Goal: Navigation & Orientation: Find specific page/section

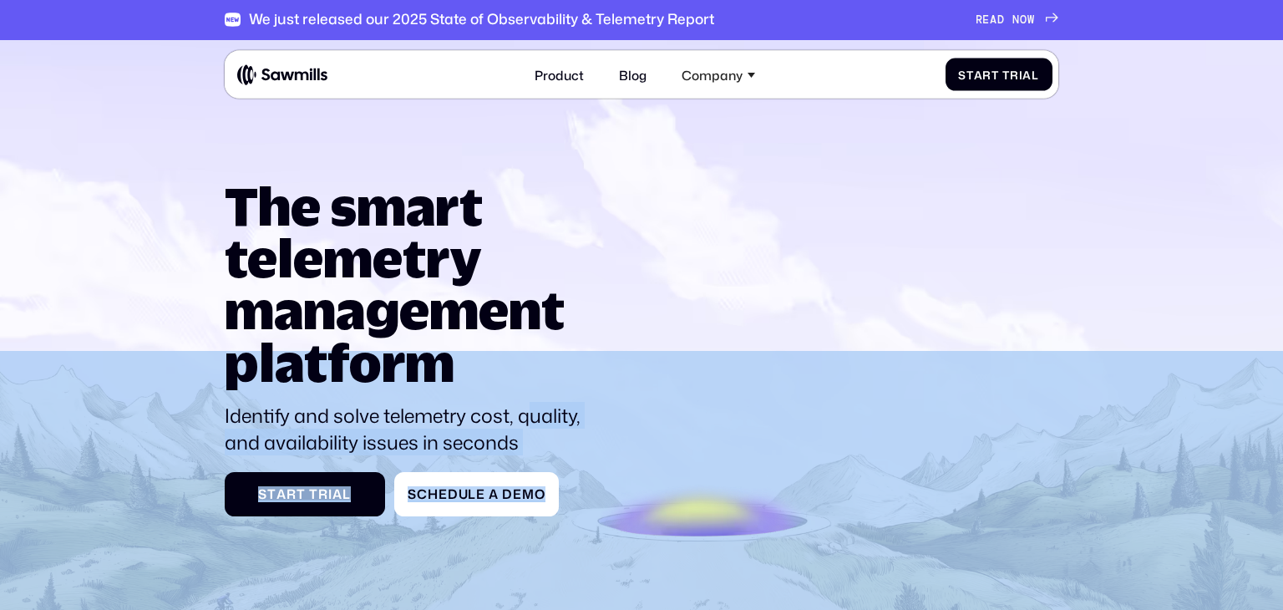
drag, startPoint x: 223, startPoint y: 205, endPoint x: 532, endPoint y: 402, distance: 366.6
click at [532, 402] on section "The smart telemetry management platform Identify and solve telemetry cost, qual…" at bounding box center [641, 375] width 1283 height 671
click at [532, 402] on p "Identify and solve telemetry cost, quality, and availability issues in seconds" at bounding box center [411, 429] width 372 height 54
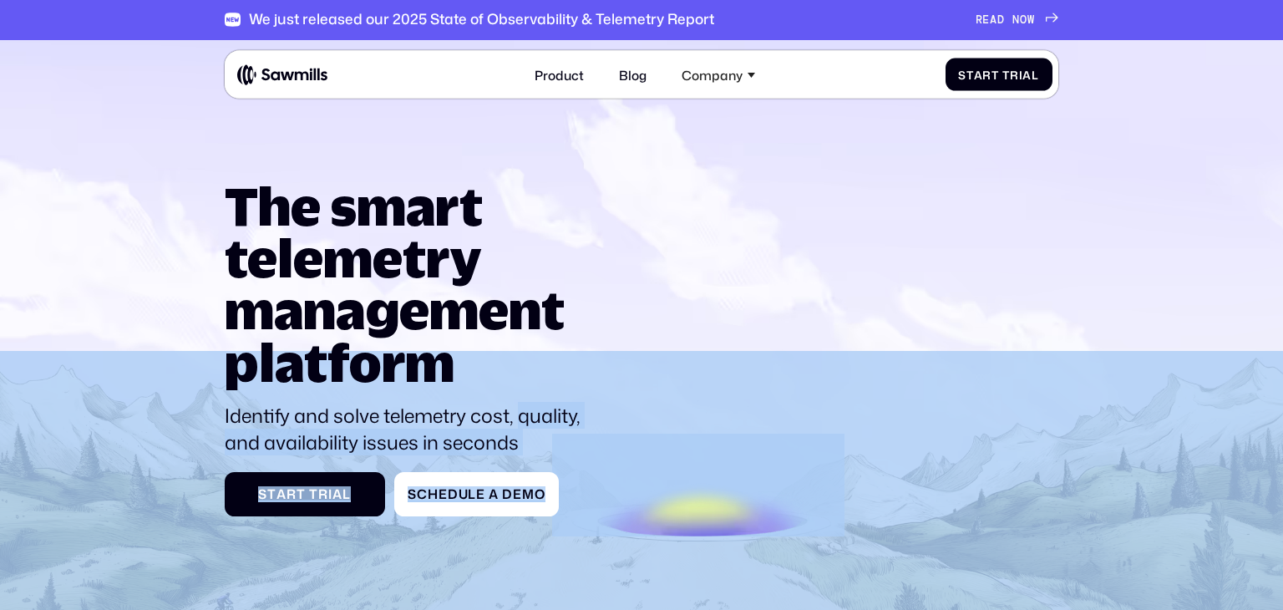
drag, startPoint x: 532, startPoint y: 402, endPoint x: 221, endPoint y: 210, distance: 366.0
click at [221, 210] on section "The smart telemetry management platform Identify and solve telemetry cost, qual…" at bounding box center [641, 375] width 1283 height 671
click at [221, 210] on div at bounding box center [641, 386] width 1283 height 713
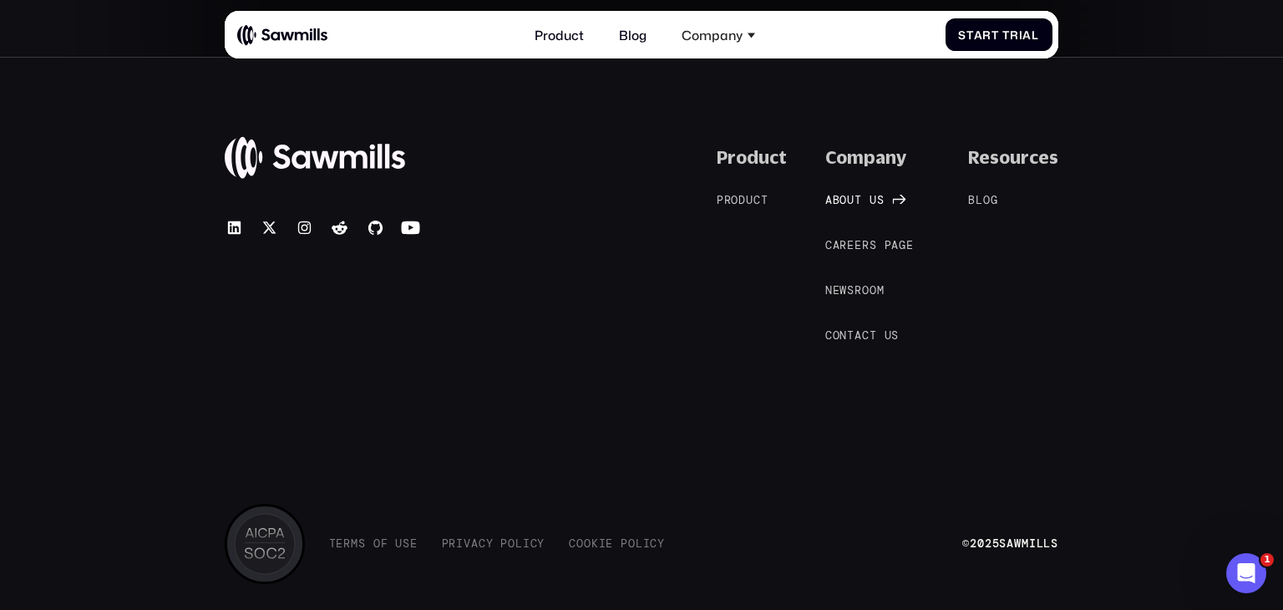
click at [859, 192] on link "A b o u t u s A b o u t u s" at bounding box center [862, 200] width 75 height 16
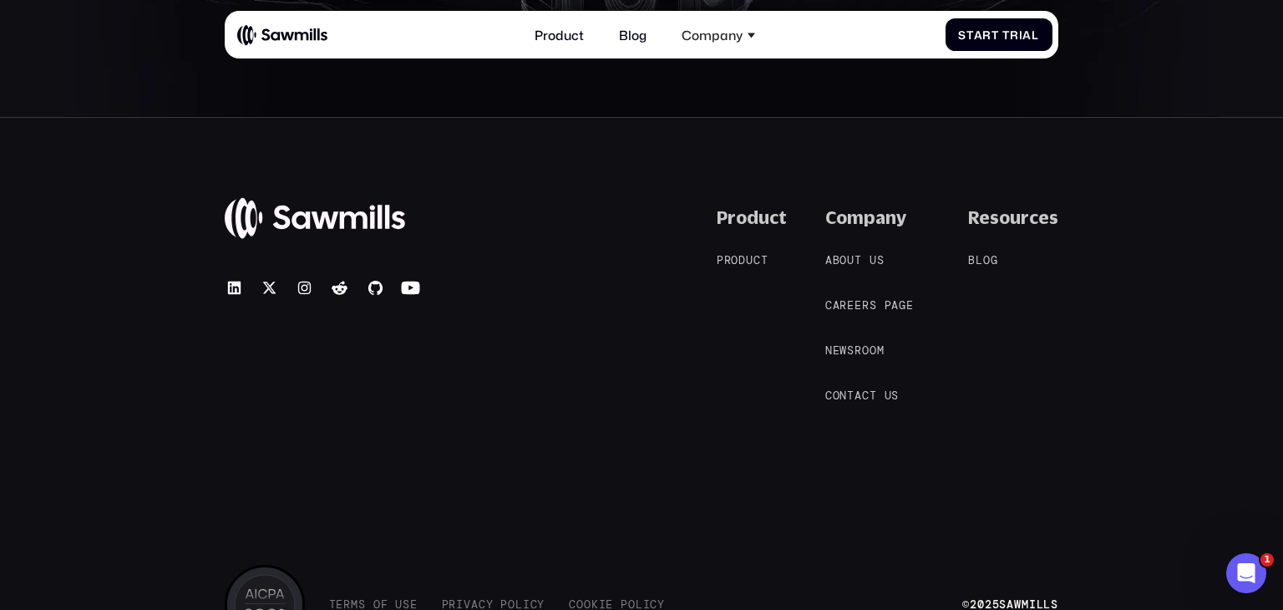
scroll to position [3137, 0]
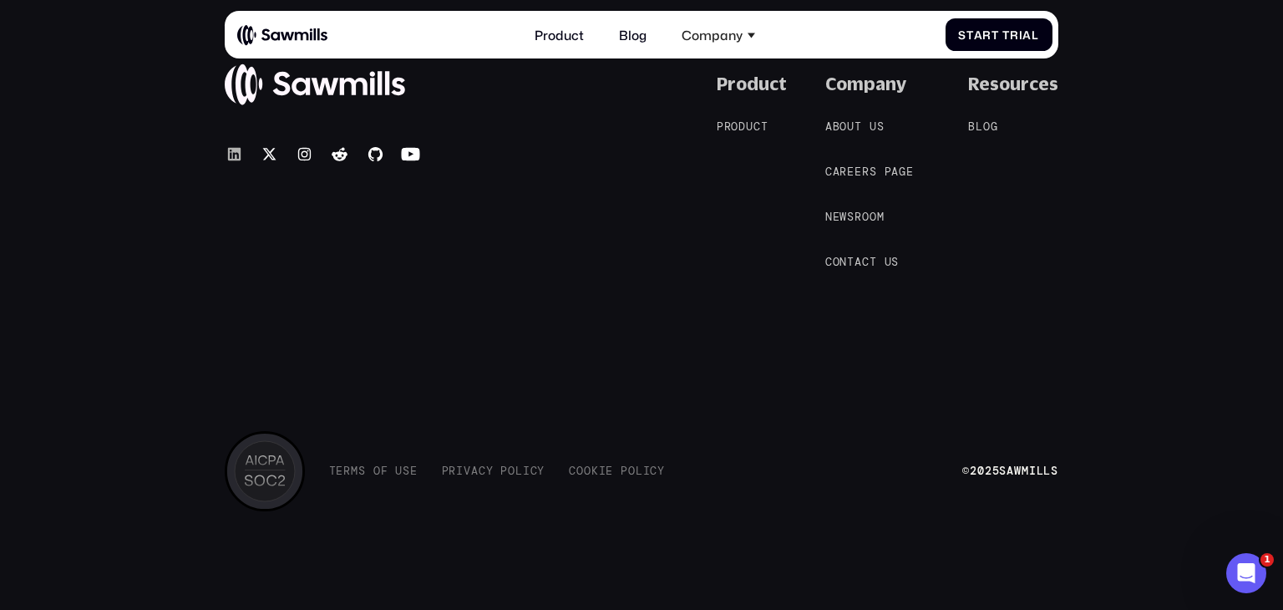
click at [239, 148] on icon at bounding box center [234, 154] width 13 height 13
